Goal: Task Accomplishment & Management: Manage account settings

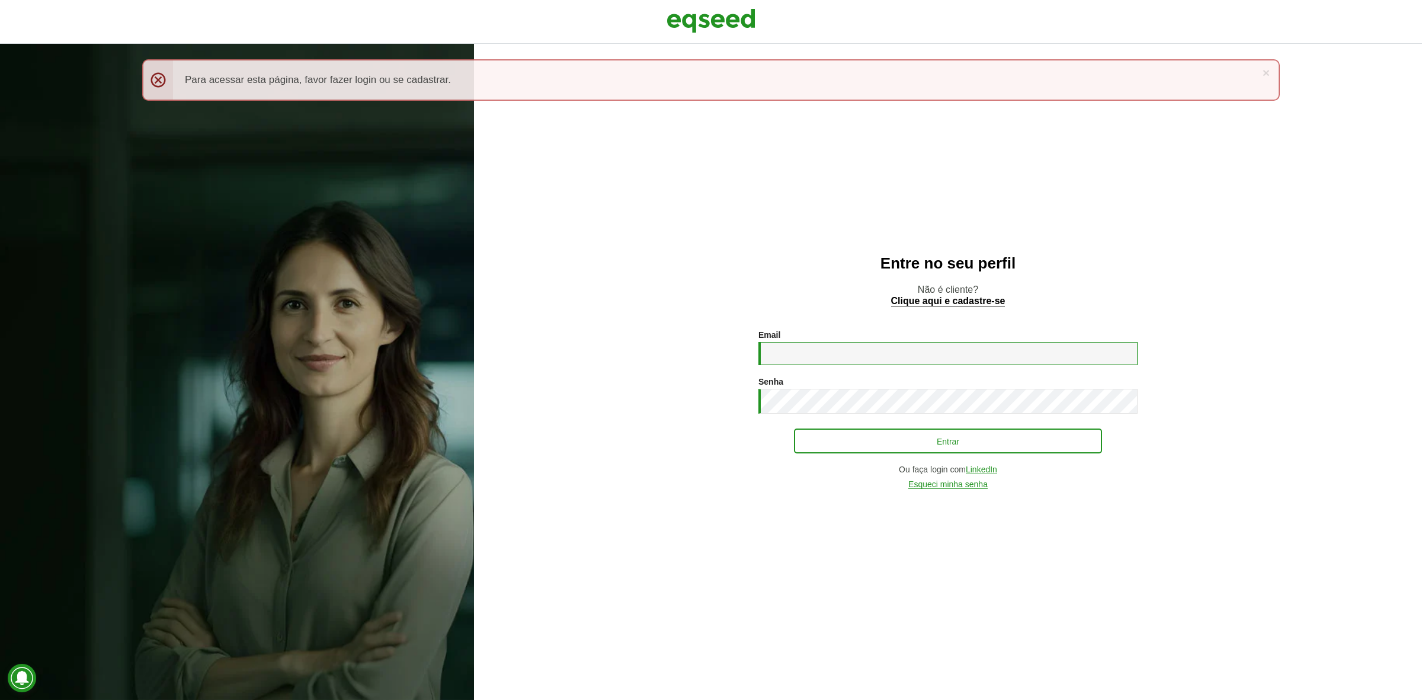
type input "**********"
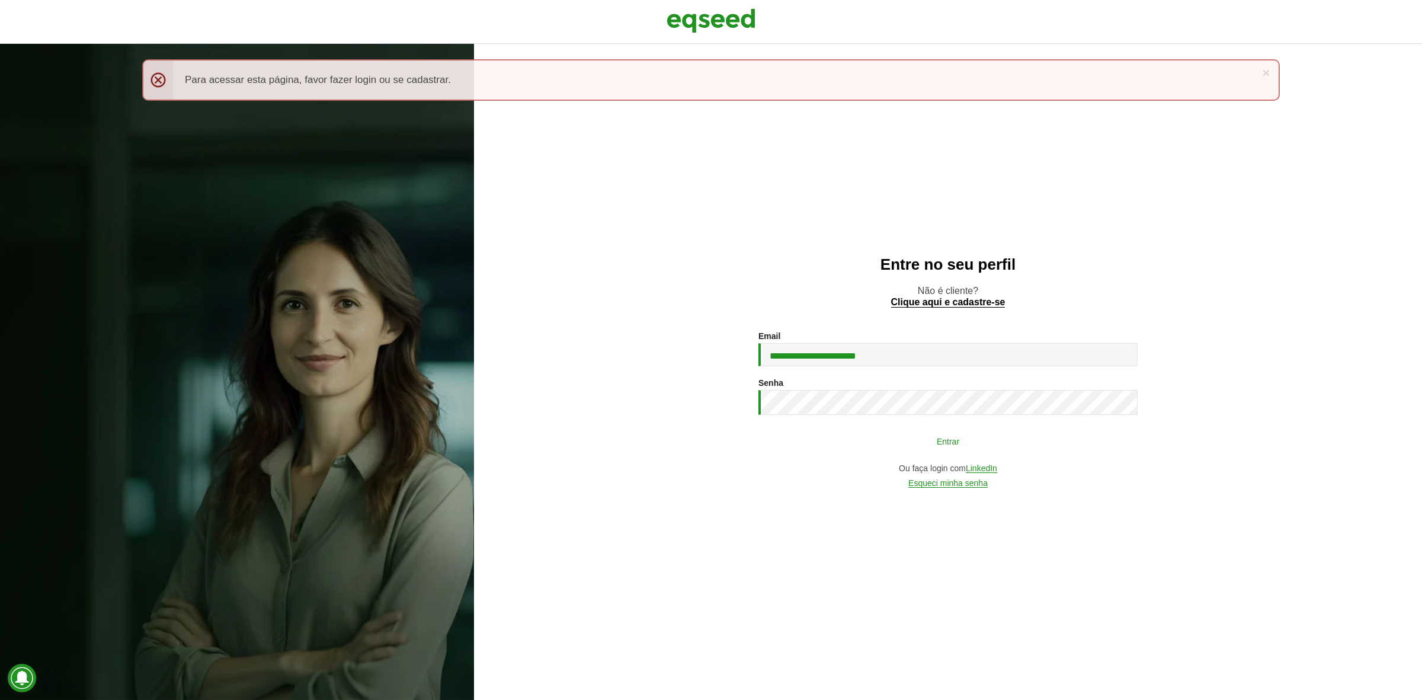
click at [851, 442] on button "Entrar" at bounding box center [948, 441] width 308 height 23
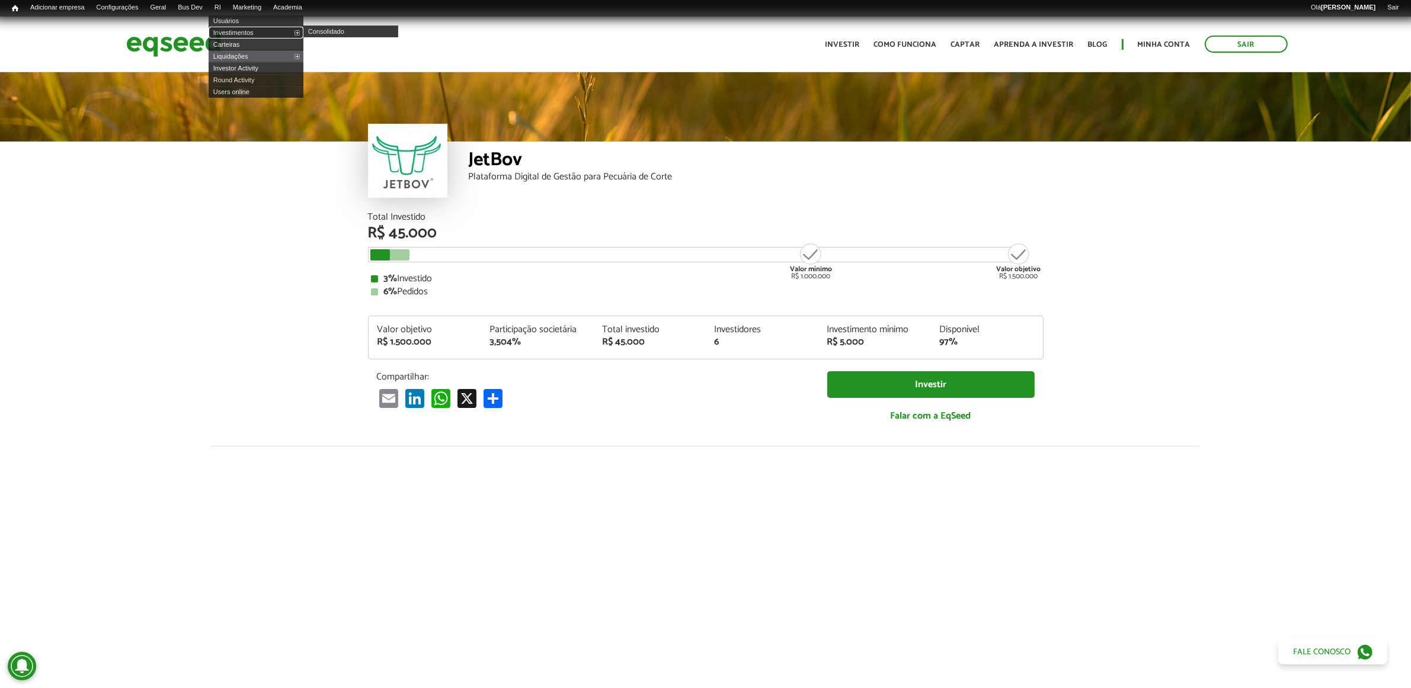
scroll to position [1428, 0]
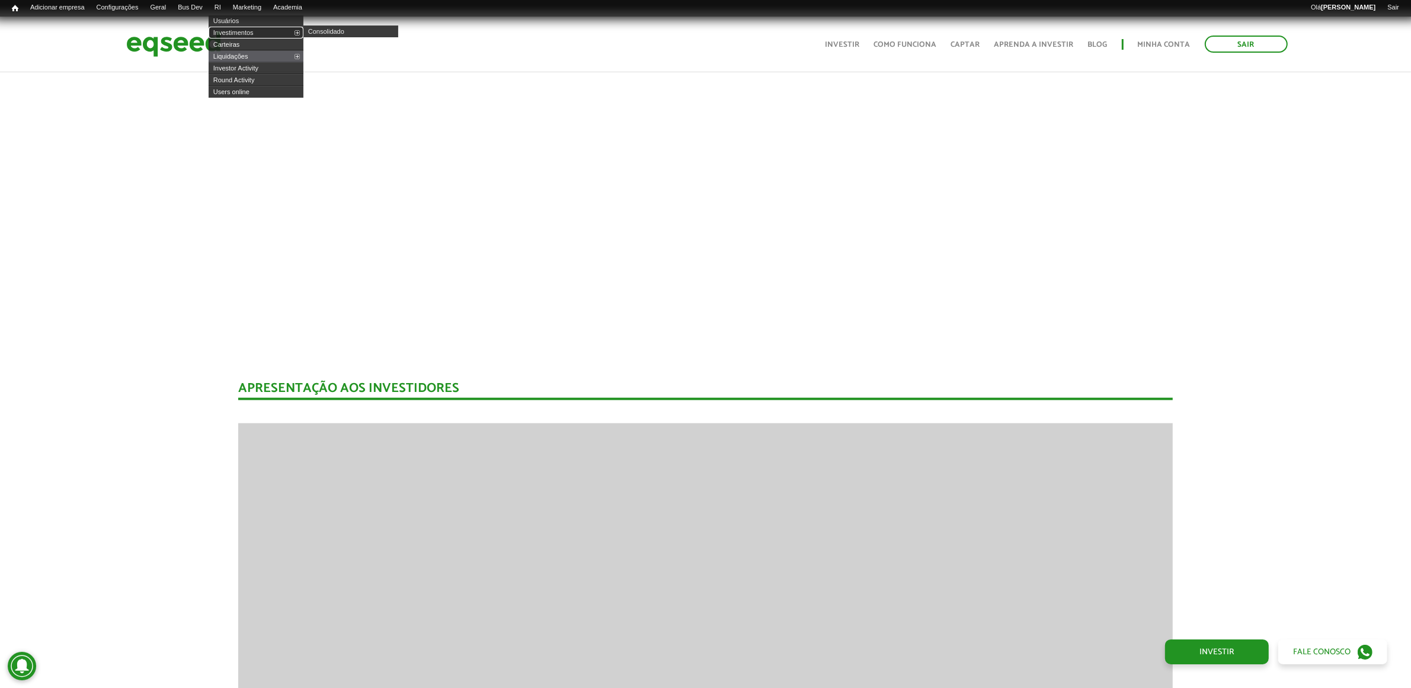
click at [241, 27] on link "Investimentos" at bounding box center [256, 33] width 95 height 12
